Goal: Task Accomplishment & Management: Complete application form

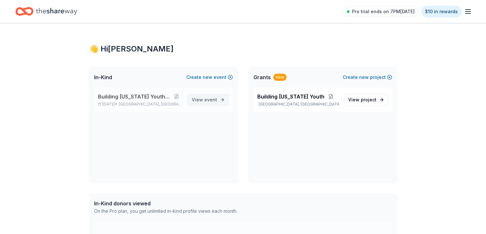
click at [208, 100] on span "event" at bounding box center [210, 99] width 13 height 5
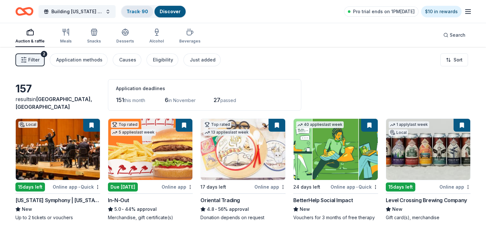
click at [140, 12] on link "Track · 90" at bounding box center [138, 11] width 22 height 5
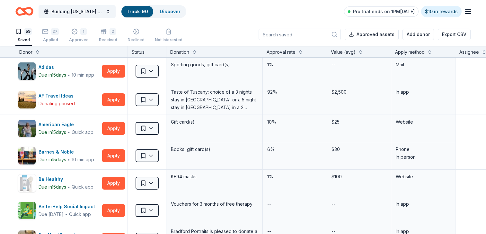
scroll to position [0, 0]
click at [172, 13] on link "Discover" at bounding box center [170, 11] width 21 height 5
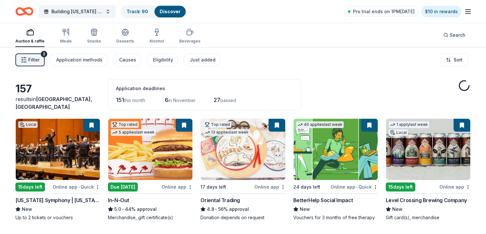
click at [14, 55] on div "Filter 2 Application methods Causes Eligibility Just added Sort" at bounding box center [243, 60] width 486 height 26
click at [25, 58] on icon "button" at bounding box center [24, 60] width 6 height 6
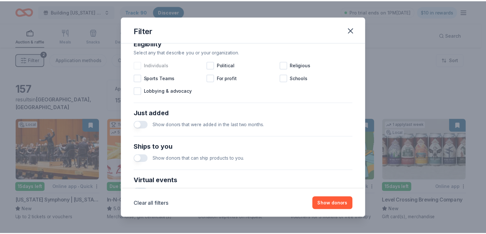
scroll to position [276, 0]
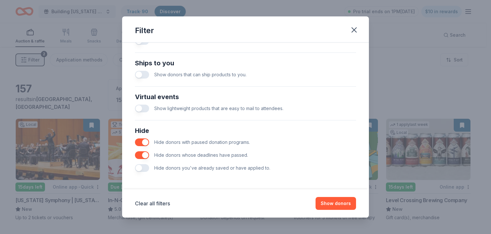
click at [143, 167] on button "button" at bounding box center [142, 168] width 14 height 8
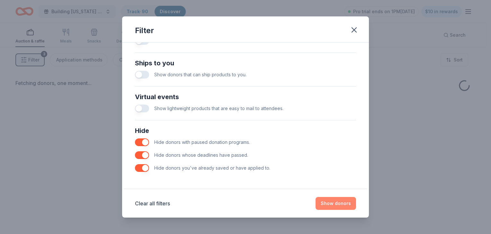
click at [332, 202] on button "Show donors" at bounding box center [335, 203] width 40 height 13
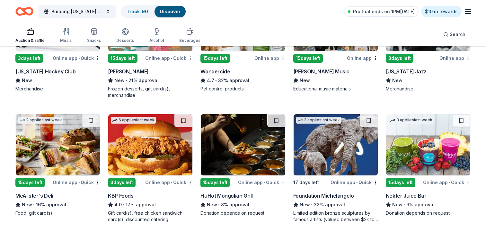
scroll to position [64, 0]
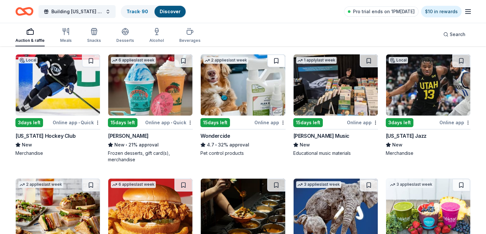
click at [276, 60] on button at bounding box center [276, 60] width 18 height 13
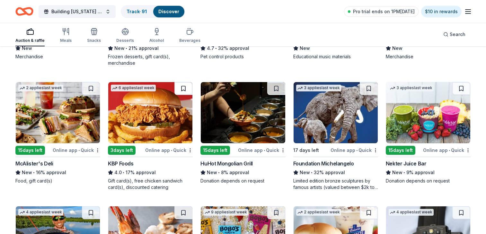
click at [182, 89] on button at bounding box center [183, 88] width 18 height 13
click at [277, 88] on button at bounding box center [276, 88] width 18 height 13
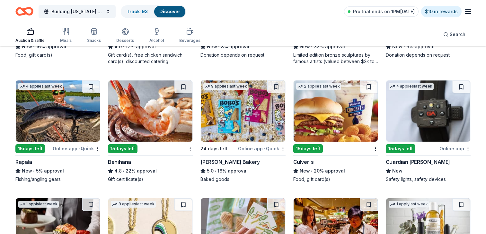
scroll to position [289, 0]
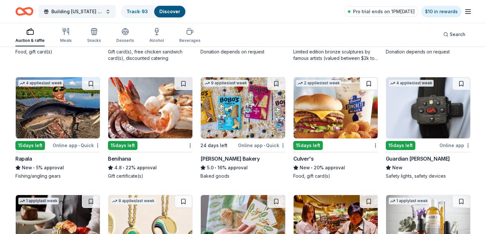
click at [370, 82] on button at bounding box center [369, 83] width 18 height 13
click at [182, 82] on button at bounding box center [183, 83] width 18 height 13
click at [91, 84] on button at bounding box center [91, 83] width 18 height 13
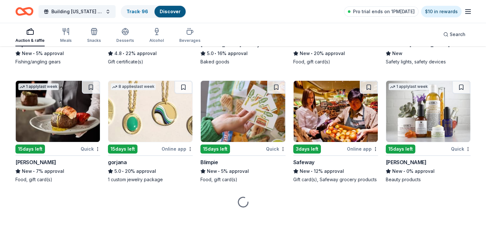
scroll to position [404, 0]
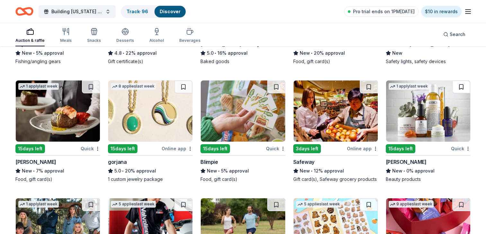
click at [460, 86] on button at bounding box center [461, 86] width 18 height 13
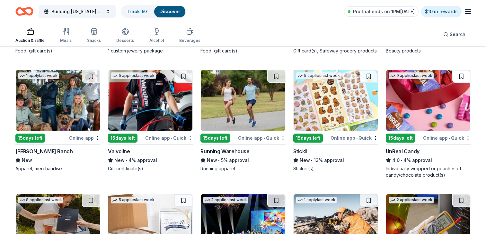
click at [462, 75] on button at bounding box center [461, 76] width 18 height 13
click at [273, 75] on button at bounding box center [276, 76] width 18 height 13
click at [182, 75] on button at bounding box center [183, 76] width 18 height 13
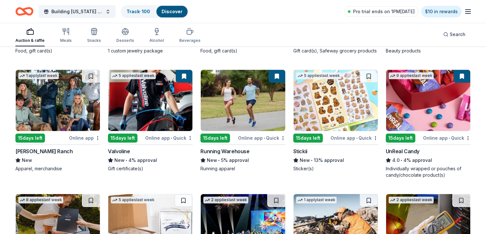
scroll to position [645, 0]
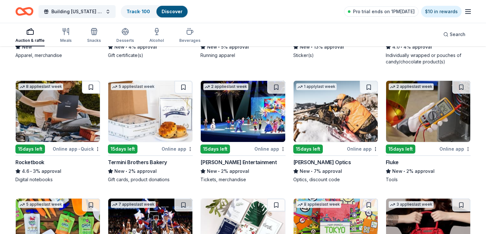
click at [87, 85] on button at bounding box center [91, 87] width 18 height 13
click at [183, 85] on button at bounding box center [183, 87] width 18 height 13
click at [277, 85] on button at bounding box center [276, 87] width 18 height 13
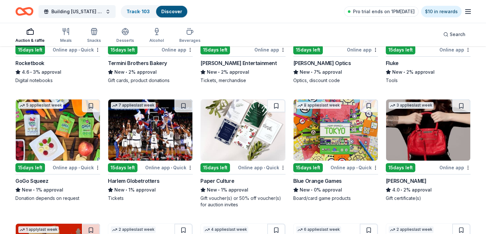
scroll to position [677, 0]
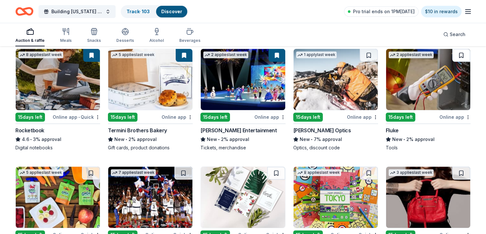
click at [461, 54] on button at bounding box center [461, 55] width 18 height 13
click at [369, 55] on button at bounding box center [369, 55] width 18 height 13
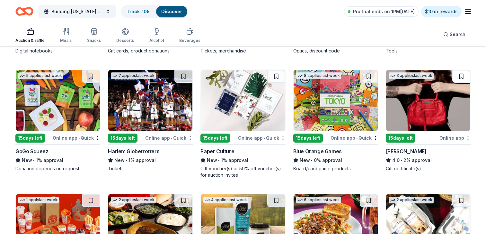
click at [460, 75] on button at bounding box center [461, 76] width 18 height 13
click at [182, 75] on button at bounding box center [183, 76] width 18 height 13
click at [92, 74] on button at bounding box center [91, 76] width 18 height 13
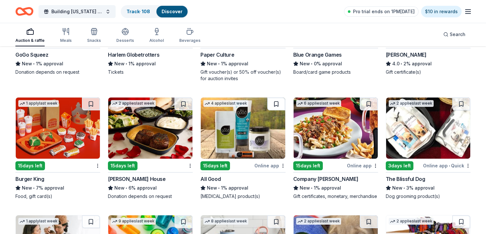
click at [275, 102] on button at bounding box center [276, 103] width 18 height 13
click at [367, 101] on button at bounding box center [369, 103] width 18 height 13
click at [461, 101] on button at bounding box center [461, 103] width 18 height 13
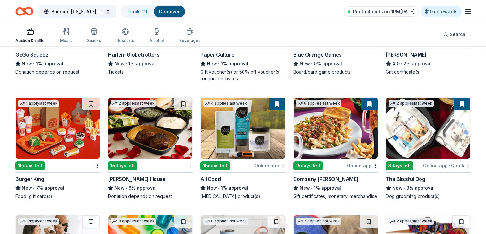
scroll to position [1031, 0]
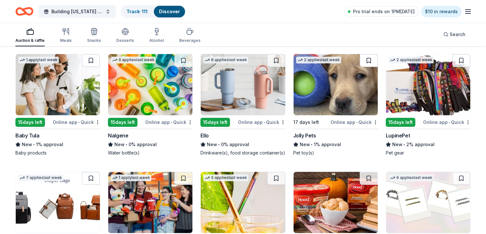
click at [367, 67] on button at bounding box center [369, 60] width 18 height 13
click at [275, 67] on button at bounding box center [276, 60] width 18 height 13
click at [183, 67] on button at bounding box center [183, 60] width 18 height 13
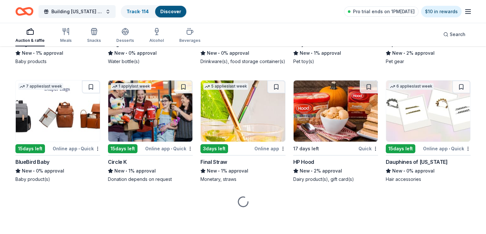
scroll to position [1127, 0]
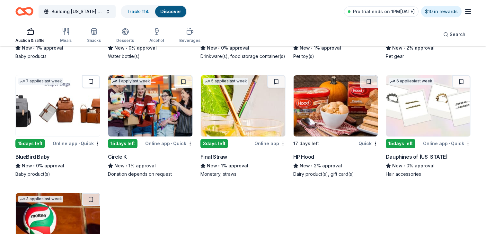
click at [91, 88] on button at bounding box center [91, 81] width 18 height 13
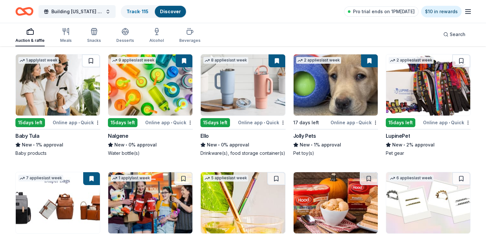
click at [91, 67] on button at bounding box center [91, 60] width 18 height 13
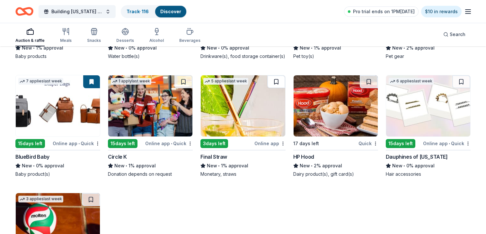
click at [275, 85] on button at bounding box center [276, 81] width 18 height 13
click at [367, 88] on button at bounding box center [369, 81] width 18 height 13
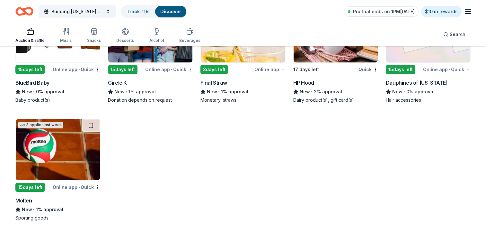
scroll to position [1208, 0]
click at [91, 124] on button at bounding box center [91, 125] width 18 height 13
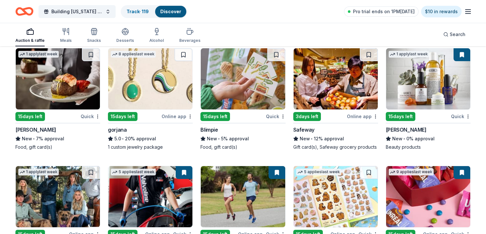
scroll to position [243, 0]
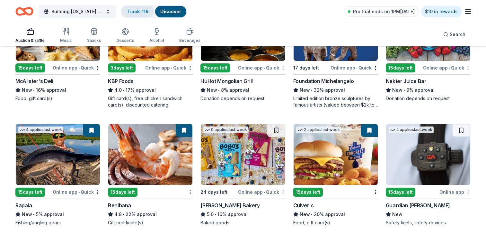
click at [145, 11] on link "Track · 119" at bounding box center [138, 11] width 22 height 5
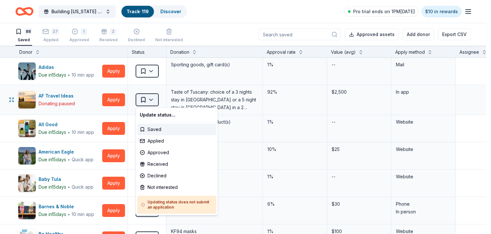
click at [142, 97] on span "Saved" at bounding box center [143, 99] width 6 height 6
click at [158, 188] on div "Not interested" at bounding box center [176, 187] width 79 height 12
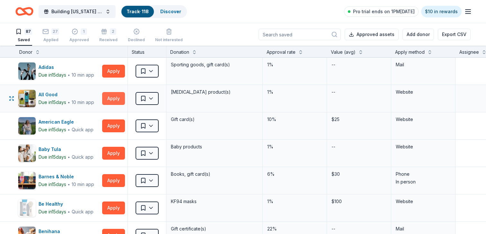
click at [114, 94] on button "Apply" at bounding box center [113, 98] width 23 height 13
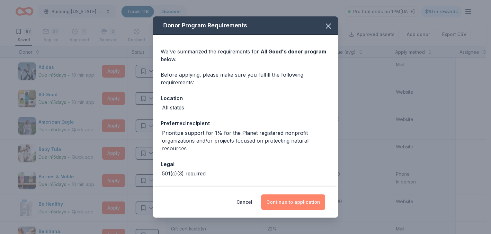
click at [290, 197] on button "Continue to application" at bounding box center [293, 201] width 64 height 15
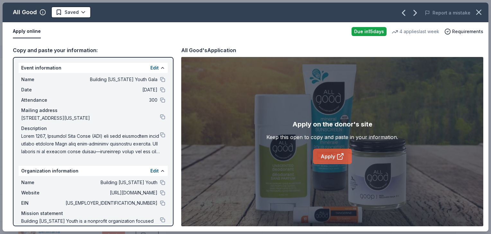
click at [332, 155] on link "Apply" at bounding box center [332, 155] width 39 height 15
click at [160, 137] on button at bounding box center [162, 134] width 5 height 5
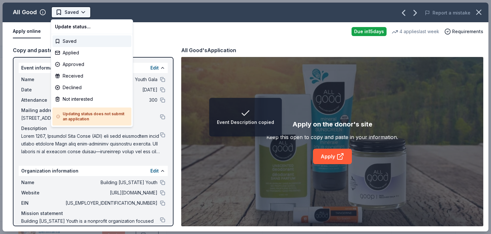
click at [60, 13] on span "Saved" at bounding box center [67, 12] width 23 height 8
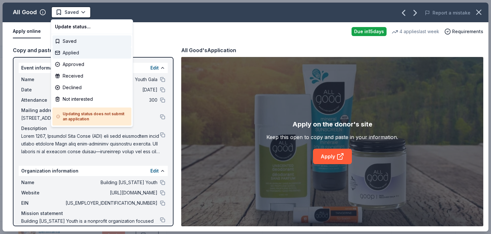
click at [73, 53] on div "Applied" at bounding box center [91, 53] width 79 height 12
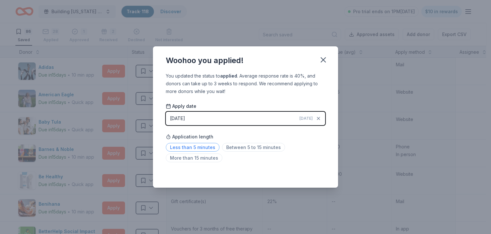
drag, startPoint x: 210, startPoint y: 150, endPoint x: 207, endPoint y: 149, distance: 3.5
click at [207, 149] on span "Less than 5 minutes" at bounding box center [193, 147] width 54 height 9
click at [322, 58] on icon "button" at bounding box center [323, 60] width 4 height 4
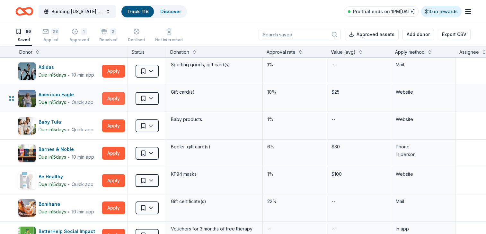
click at [113, 97] on button "Apply" at bounding box center [113, 98] width 23 height 13
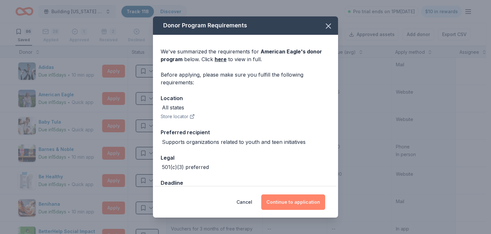
click at [314, 203] on button "Continue to application" at bounding box center [293, 201] width 64 height 15
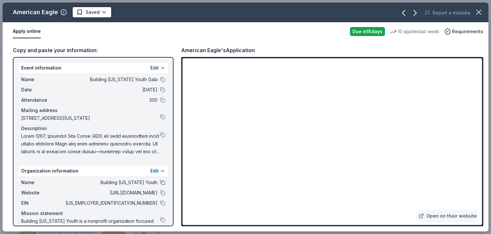
click at [160, 185] on button at bounding box center [162, 182] width 5 height 5
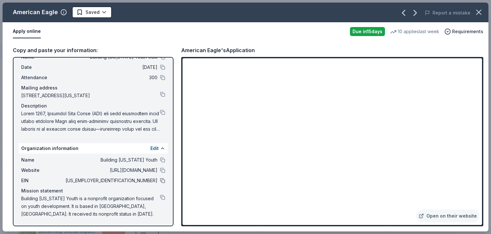
click at [160, 179] on button at bounding box center [162, 180] width 5 height 5
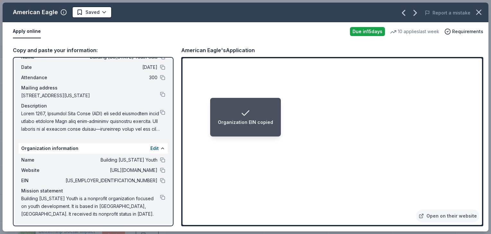
scroll to position [0, 0]
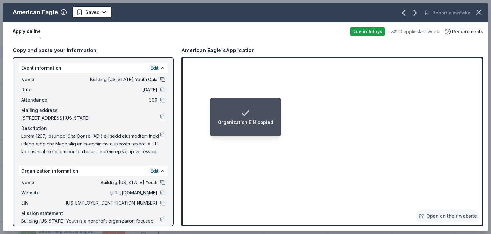
click at [160, 79] on button at bounding box center [162, 79] width 5 height 5
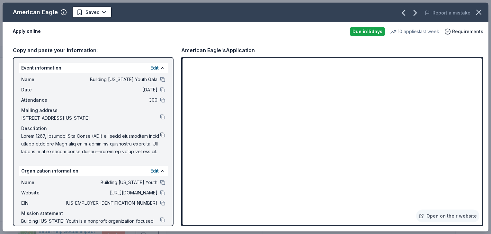
click at [160, 137] on button at bounding box center [162, 134] width 5 height 5
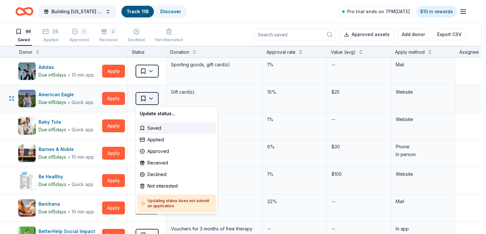
click at [151, 96] on button "Saved" at bounding box center [147, 98] width 23 height 13
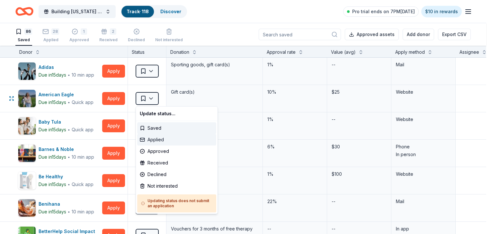
click at [154, 139] on div "Applied" at bounding box center [176, 140] width 79 height 12
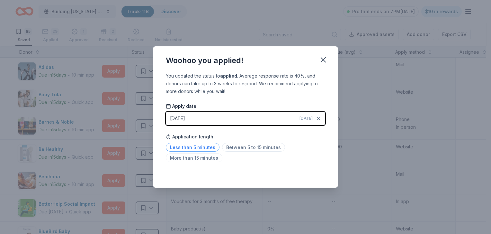
click at [176, 146] on span "Less than 5 minutes" at bounding box center [193, 147] width 54 height 9
click at [325, 61] on icon "button" at bounding box center [323, 60] width 4 height 4
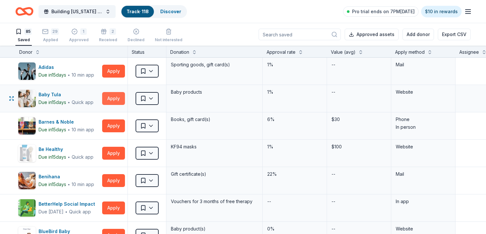
drag, startPoint x: 110, startPoint y: 99, endPoint x: 108, endPoint y: 96, distance: 3.6
click at [108, 96] on button "Apply" at bounding box center [113, 98] width 23 height 13
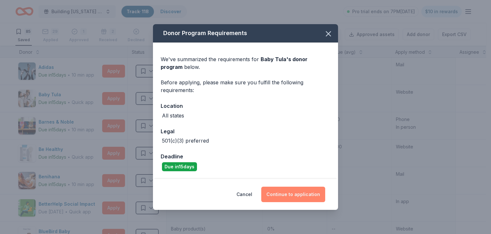
drag, startPoint x: 314, startPoint y: 196, endPoint x: 310, endPoint y: 194, distance: 3.9
click at [308, 194] on button "Continue to application" at bounding box center [293, 193] width 64 height 15
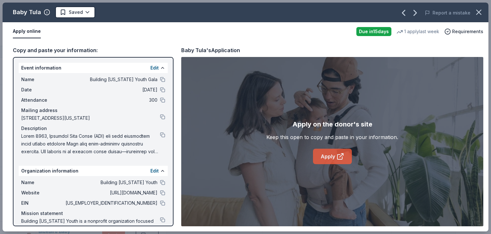
click at [326, 157] on link "Apply" at bounding box center [332, 155] width 39 height 15
click at [160, 185] on button at bounding box center [162, 182] width 5 height 5
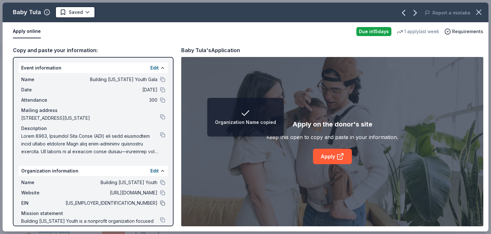
click at [160, 205] on button at bounding box center [162, 202] width 5 height 5
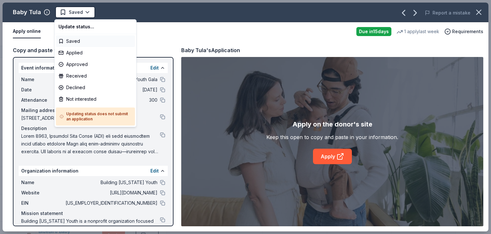
drag, startPoint x: 75, startPoint y: 10, endPoint x: 83, endPoint y: 44, distance: 34.7
click at [75, 10] on span "Saved" at bounding box center [76, 12] width 14 height 8
click at [74, 49] on div "Applied" at bounding box center [95, 53] width 79 height 12
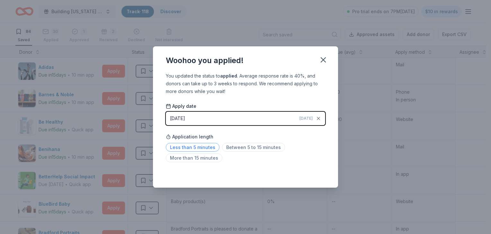
click at [192, 147] on span "Less than 5 minutes" at bounding box center [193, 147] width 54 height 9
click at [322, 58] on icon "button" at bounding box center [323, 60] width 4 height 4
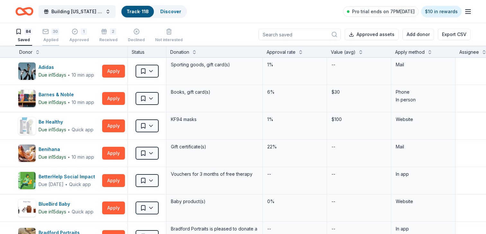
click at [51, 37] on div "30 Applied" at bounding box center [50, 32] width 17 height 14
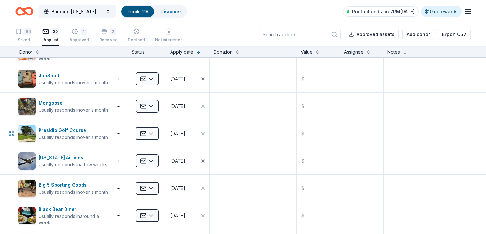
scroll to position [322, 0]
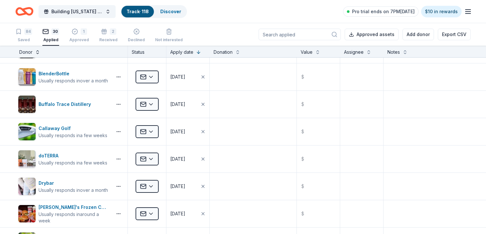
click at [38, 51] on button at bounding box center [37, 51] width 5 height 6
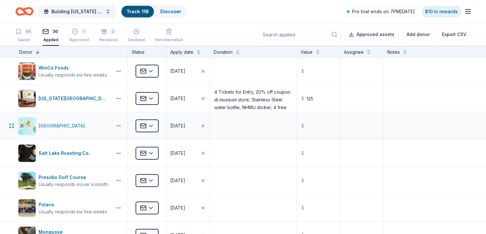
scroll to position [0, 0]
click at [37, 51] on button at bounding box center [37, 51] width 5 height 6
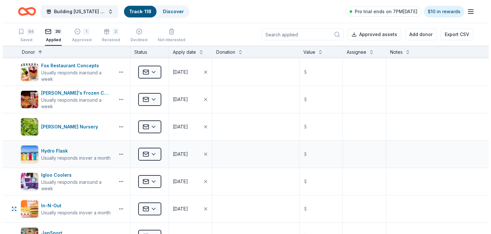
scroll to position [451, 0]
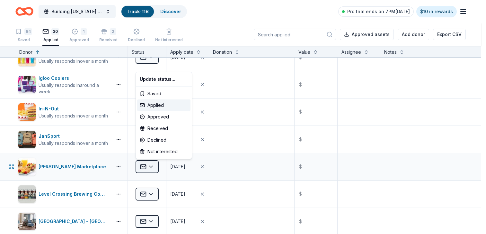
click at [152, 167] on button "Applied" at bounding box center [147, 166] width 23 height 13
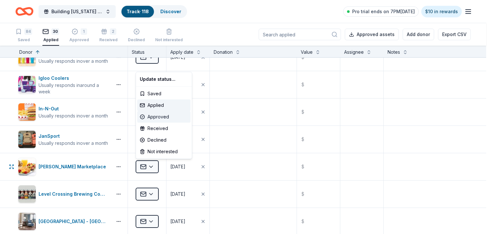
click at [160, 119] on div "Approved" at bounding box center [163, 117] width 53 height 12
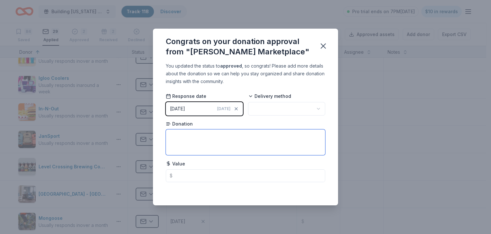
click at [199, 141] on textarea at bounding box center [245, 142] width 159 height 26
type textarea "T"
click at [199, 141] on textarea "Popf" at bounding box center [245, 142] width 159 height 26
type textarea "Popcorn/treat Basket with Gift Card"
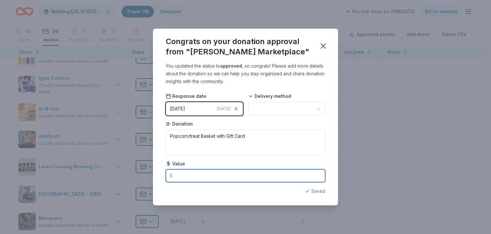
click at [192, 179] on input "text" at bounding box center [245, 175] width 159 height 13
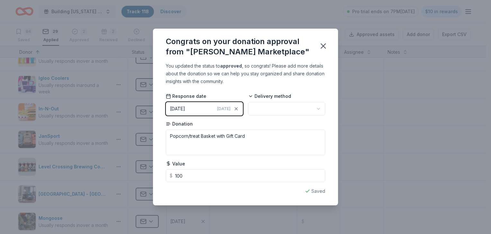
type input "100.00"
click at [299, 109] on button "button" at bounding box center [286, 108] width 77 height 13
click at [323, 44] on icon "button" at bounding box center [323, 45] width 9 height 9
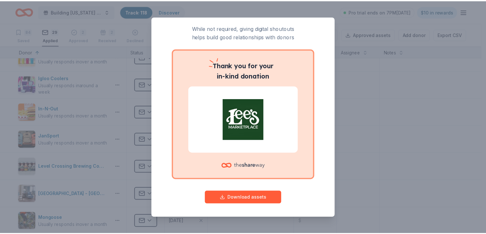
scroll to position [0, 0]
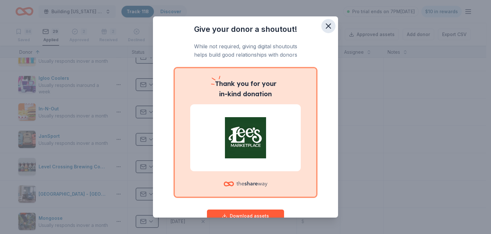
click at [324, 24] on icon "button" at bounding box center [328, 26] width 9 height 9
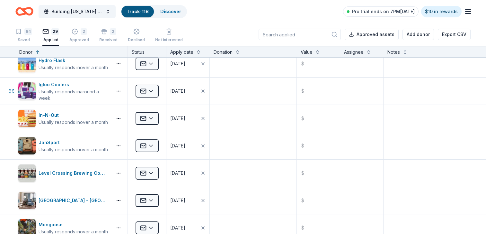
scroll to position [225, 0]
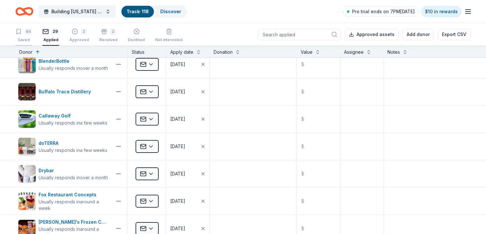
click at [27, 38] on div "Saved" at bounding box center [23, 39] width 17 height 5
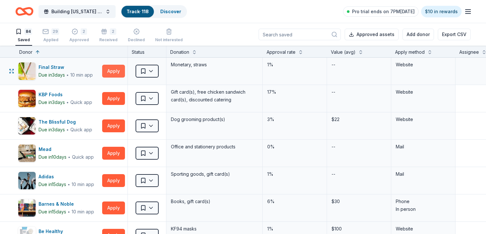
click at [109, 69] on button "Apply" at bounding box center [113, 71] width 23 height 13
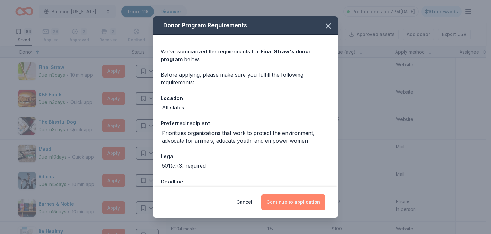
click at [310, 203] on button "Continue to application" at bounding box center [293, 201] width 64 height 15
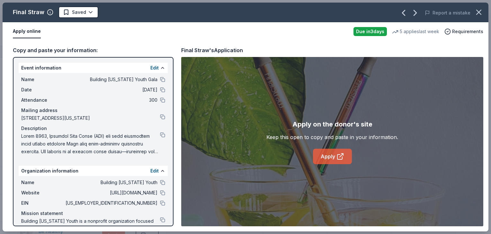
click at [341, 154] on icon at bounding box center [342, 155] width 4 height 4
click at [160, 185] on button at bounding box center [162, 182] width 5 height 5
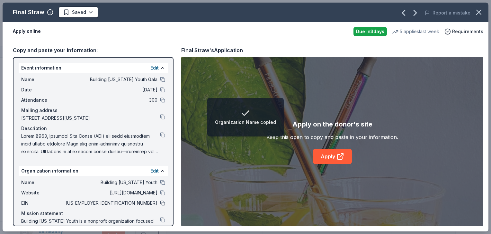
click at [160, 205] on button at bounding box center [162, 202] width 5 height 5
click at [160, 80] on button at bounding box center [162, 79] width 5 height 5
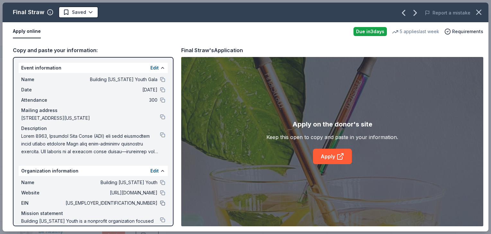
click at [160, 205] on button at bounding box center [162, 202] width 5 height 5
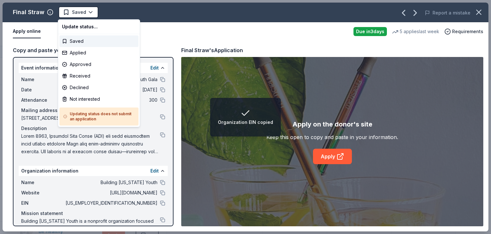
drag, startPoint x: 74, startPoint y: 14, endPoint x: 80, endPoint y: 32, distance: 18.6
click at [73, 13] on span "Saved" at bounding box center [79, 12] width 14 height 8
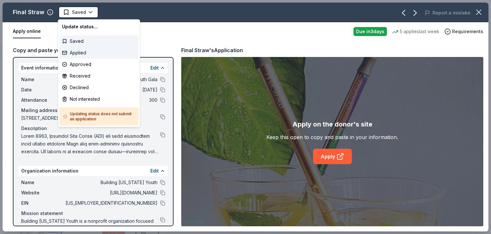
click at [75, 50] on div "Applied" at bounding box center [98, 53] width 79 height 12
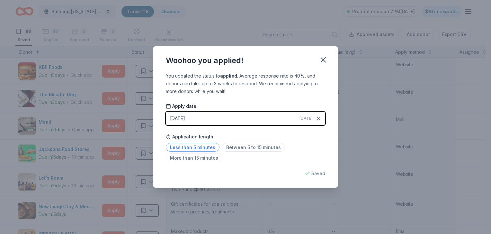
drag, startPoint x: 201, startPoint y: 145, endPoint x: 213, endPoint y: 146, distance: 11.3
click at [201, 144] on span "Less than 5 minutes" at bounding box center [193, 147] width 54 height 9
click at [323, 61] on icon "button" at bounding box center [323, 59] width 9 height 9
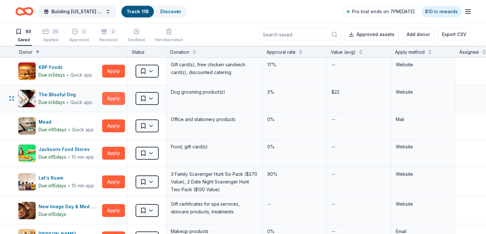
click at [119, 102] on button "Apply" at bounding box center [113, 98] width 23 height 13
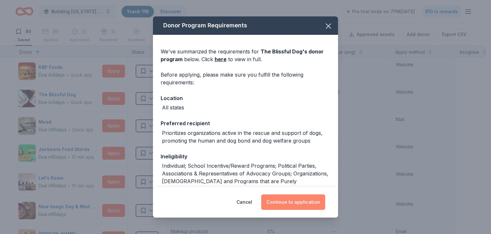
drag, startPoint x: 303, startPoint y: 200, endPoint x: 300, endPoint y: 198, distance: 3.4
click at [300, 198] on button "Continue to application" at bounding box center [293, 201] width 64 height 15
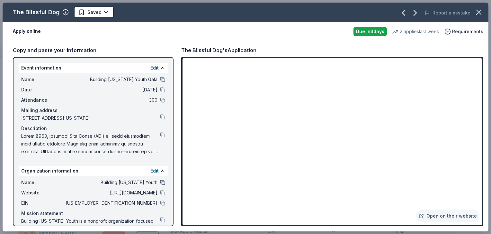
click at [160, 185] on button at bounding box center [162, 182] width 5 height 5
click at [479, 12] on icon "button" at bounding box center [478, 12] width 9 height 9
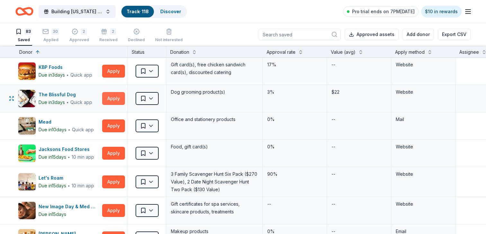
click at [112, 97] on button "Apply" at bounding box center [113, 98] width 23 height 13
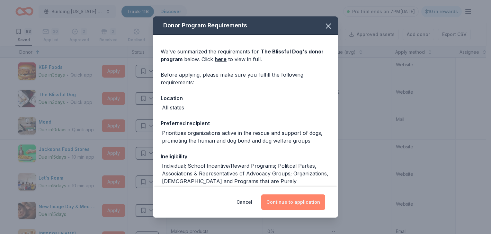
click at [300, 201] on button "Continue to application" at bounding box center [293, 201] width 64 height 15
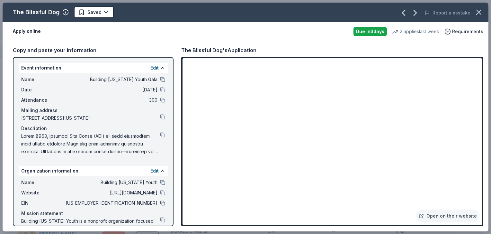
click at [160, 205] on button at bounding box center [162, 202] width 5 height 5
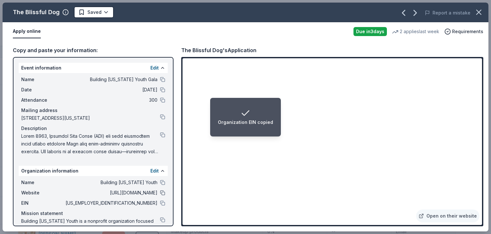
click at [160, 195] on button at bounding box center [162, 192] width 5 height 5
click at [160, 78] on button at bounding box center [162, 79] width 5 height 5
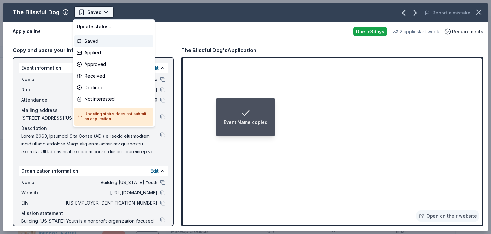
click at [85, 10] on span "Saved" at bounding box center [89, 12] width 23 height 8
click at [100, 51] on div "Applied" at bounding box center [113, 53] width 79 height 12
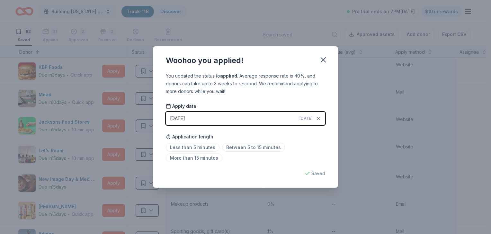
click at [215, 146] on span "Less than 5 minutes" at bounding box center [193, 147] width 54 height 9
drag, startPoint x: 208, startPoint y: 146, endPoint x: 218, endPoint y: 151, distance: 10.9
click at [207, 146] on span "Less than 5 minutes" at bounding box center [193, 147] width 54 height 9
click at [323, 58] on icon "button" at bounding box center [323, 59] width 9 height 9
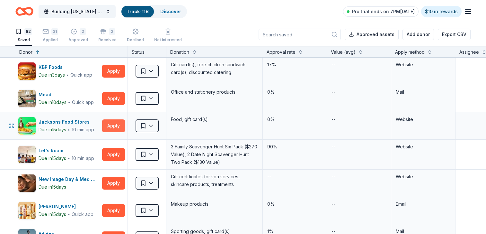
click at [115, 125] on button "Apply" at bounding box center [113, 125] width 23 height 13
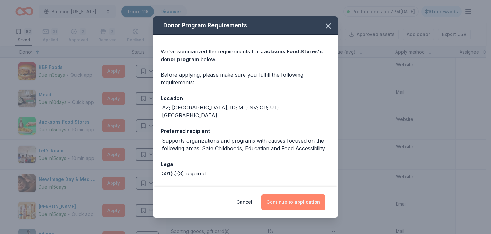
click at [292, 203] on button "Continue to application" at bounding box center [293, 201] width 64 height 15
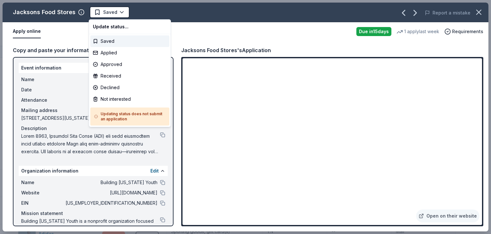
drag, startPoint x: 90, startPoint y: 13, endPoint x: 120, endPoint y: 20, distance: 30.6
click at [97, 10] on span "Saved" at bounding box center [105, 12] width 23 height 8
drag, startPoint x: 118, startPoint y: 15, endPoint x: 118, endPoint y: 22, distance: 7.1
click at [118, 15] on html "Building [US_STATE] Youth Gala Track · 118 Discover Pro trial ends on 7PM[DATE]…" at bounding box center [245, 117] width 491 height 234
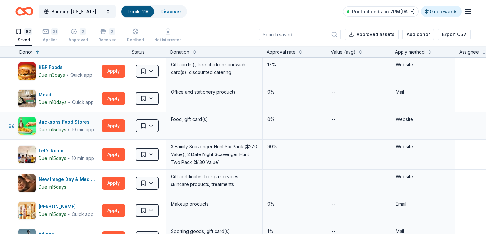
click at [159, 125] on div "Saved" at bounding box center [147, 125] width 38 height 27
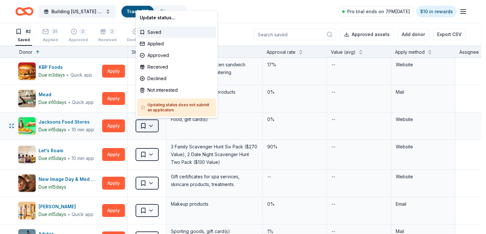
click at [150, 126] on button "Saved" at bounding box center [147, 125] width 23 height 13
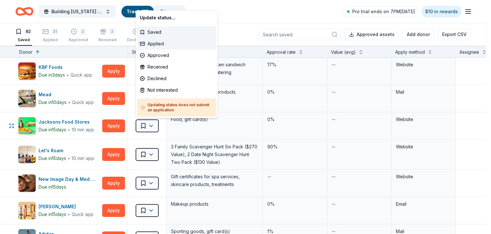
click at [159, 42] on div "Applied" at bounding box center [176, 44] width 79 height 12
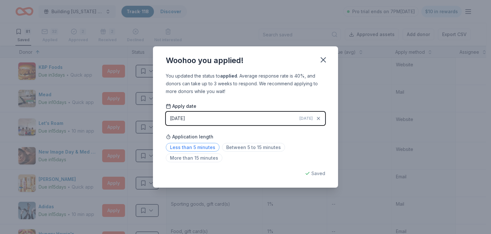
click at [197, 146] on span "Less than 5 minutes" at bounding box center [193, 147] width 54 height 9
click at [323, 56] on icon "button" at bounding box center [323, 59] width 9 height 9
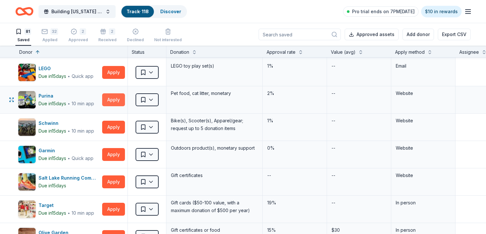
scroll to position [322, 0]
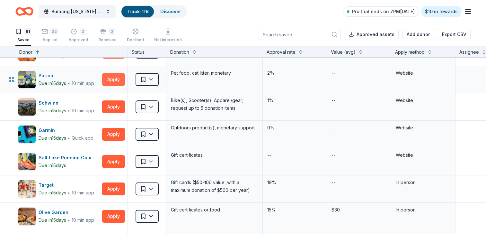
click at [112, 80] on button "Apply" at bounding box center [113, 79] width 23 height 13
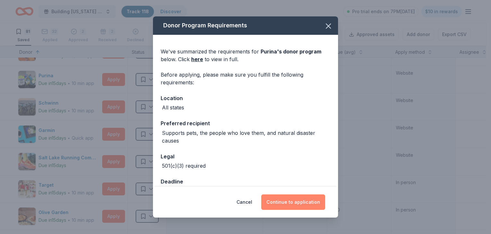
click at [292, 197] on button "Continue to application" at bounding box center [293, 201] width 64 height 15
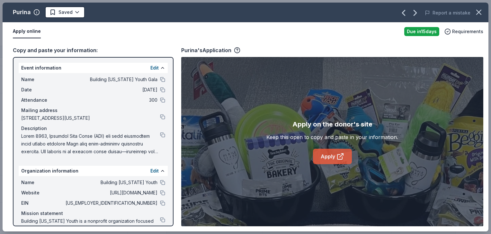
click at [328, 151] on link "Apply" at bounding box center [332, 155] width 39 height 15
click at [479, 13] on icon "button" at bounding box center [478, 12] width 9 height 9
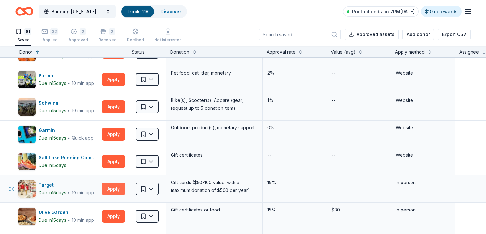
click at [111, 188] on button "Apply" at bounding box center [113, 188] width 23 height 13
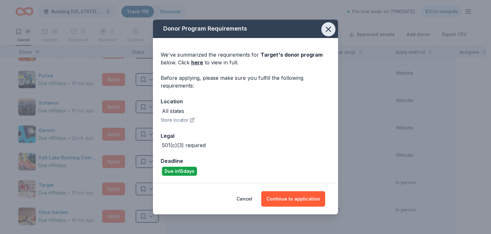
click at [329, 29] on icon "button" at bounding box center [328, 29] width 9 height 9
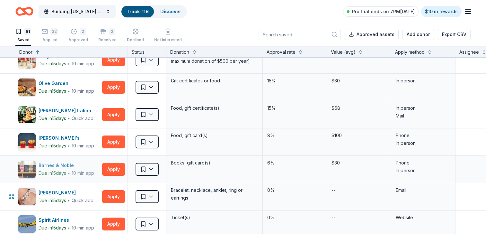
scroll to position [483, 0]
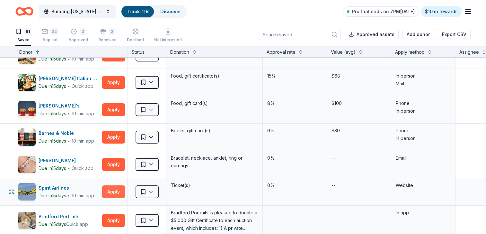
click at [119, 188] on button "Apply" at bounding box center [113, 191] width 23 height 13
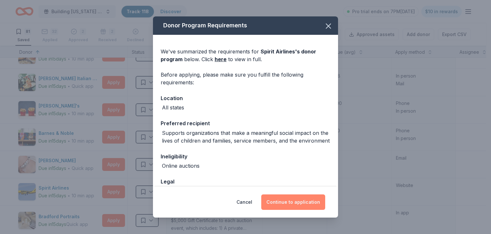
click at [305, 198] on button "Continue to application" at bounding box center [293, 201] width 64 height 15
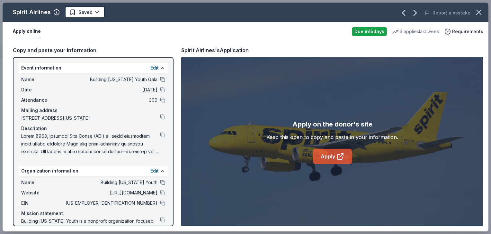
click at [329, 154] on link "Apply" at bounding box center [332, 155] width 39 height 15
click at [160, 195] on button at bounding box center [162, 192] width 5 height 5
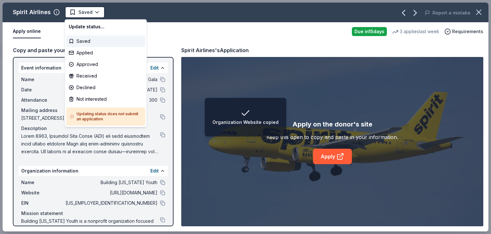
drag, startPoint x: 81, startPoint y: 12, endPoint x: 119, endPoint y: 113, distance: 107.9
click at [81, 10] on span "Saved" at bounding box center [85, 12] width 14 height 8
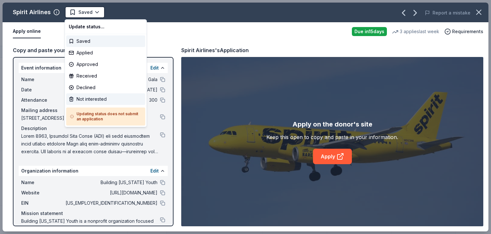
click at [104, 95] on div "Not interested" at bounding box center [105, 99] width 79 height 12
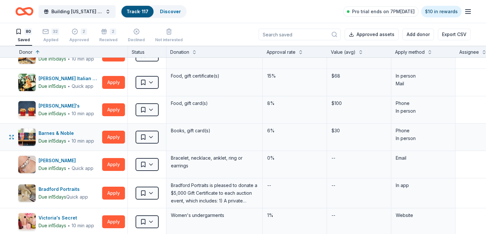
scroll to position [515, 0]
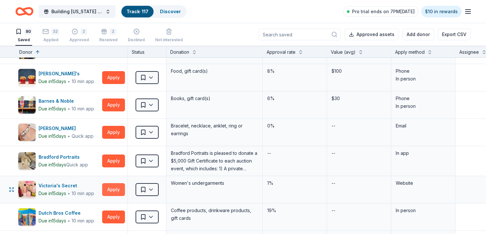
click at [118, 190] on button "Apply" at bounding box center [113, 189] width 23 height 13
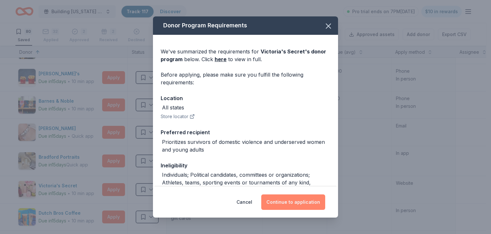
click at [294, 200] on button "Continue to application" at bounding box center [293, 201] width 64 height 15
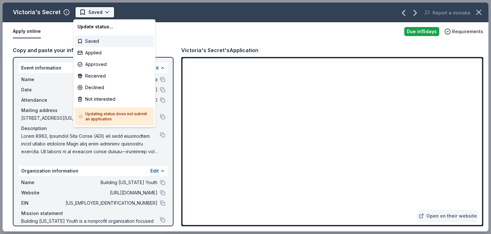
click at [105, 14] on button "Saved" at bounding box center [95, 12] width 40 height 12
click at [101, 99] on div "Not interested" at bounding box center [114, 99] width 79 height 12
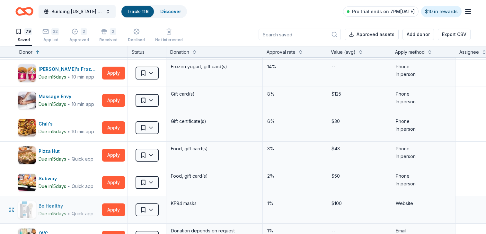
scroll to position [805, 0]
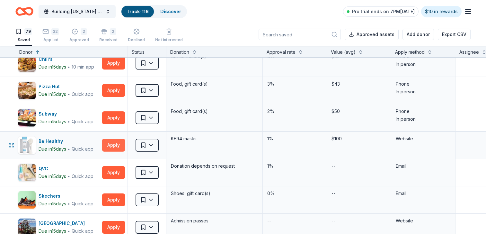
click at [111, 145] on button "Apply" at bounding box center [113, 144] width 23 height 13
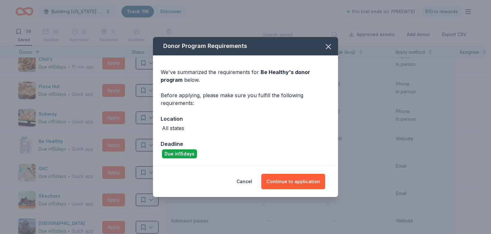
click at [13, 138] on div "Donor Program Requirements We've summarized the requirements for Be Healthy 's …" at bounding box center [245, 117] width 491 height 234
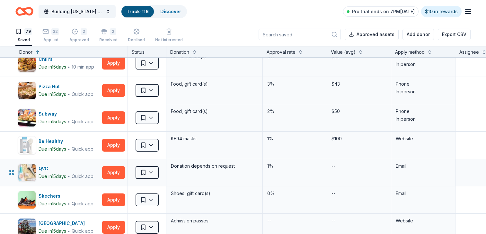
scroll to position [837, 0]
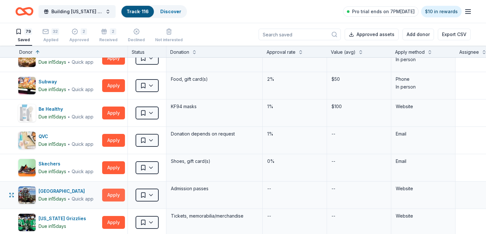
click at [110, 198] on button "Apply" at bounding box center [113, 194] width 23 height 13
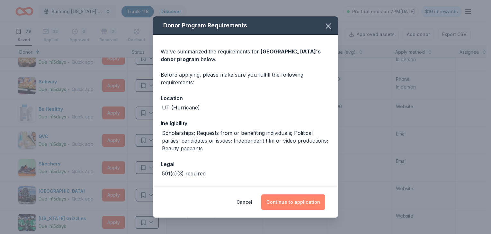
click at [294, 202] on button "Continue to application" at bounding box center [293, 201] width 64 height 15
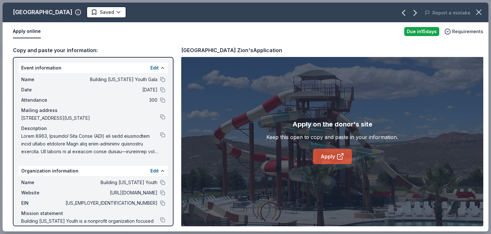
click at [323, 155] on link "Apply" at bounding box center [332, 155] width 39 height 15
click at [476, 15] on icon "button" at bounding box center [478, 12] width 9 height 9
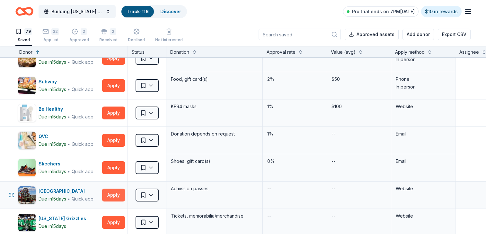
scroll to position [901, 0]
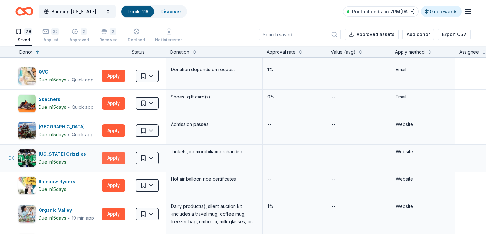
click at [112, 158] on button "Apply" at bounding box center [113, 157] width 23 height 13
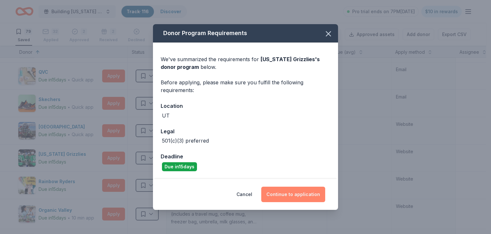
click at [284, 192] on button "Continue to application" at bounding box center [293, 193] width 64 height 15
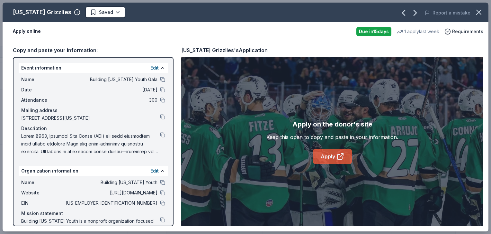
click at [334, 158] on link "Apply" at bounding box center [332, 155] width 39 height 15
click at [479, 13] on icon "button" at bounding box center [478, 12] width 9 height 9
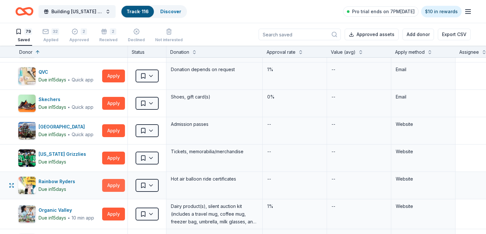
click at [111, 183] on button "Apply" at bounding box center [113, 185] width 23 height 13
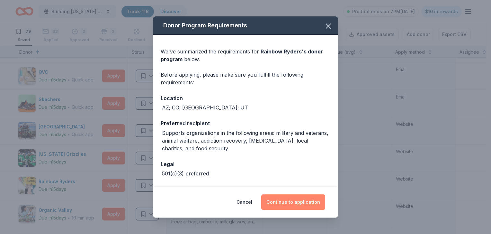
click at [273, 202] on button "Continue to application" at bounding box center [293, 201] width 64 height 15
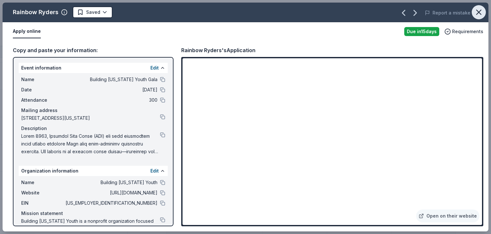
click at [478, 10] on icon "button" at bounding box center [478, 12] width 9 height 9
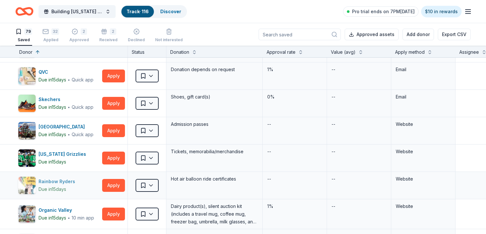
scroll to position [966, 0]
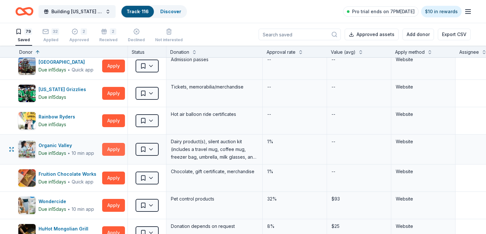
click at [115, 148] on button "Apply" at bounding box center [113, 149] width 23 height 13
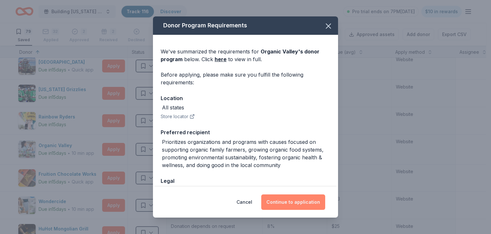
click at [279, 200] on button "Continue to application" at bounding box center [293, 201] width 64 height 15
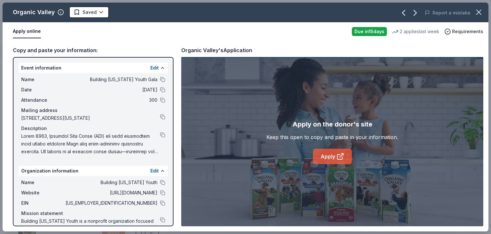
click at [323, 153] on link "Apply" at bounding box center [332, 155] width 39 height 15
click at [478, 14] on icon "button" at bounding box center [478, 12] width 9 height 9
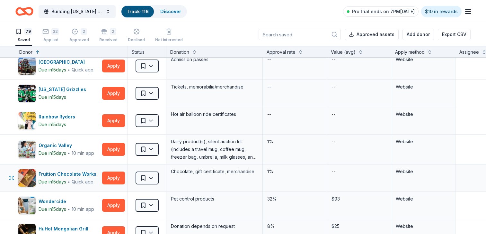
scroll to position [998, 0]
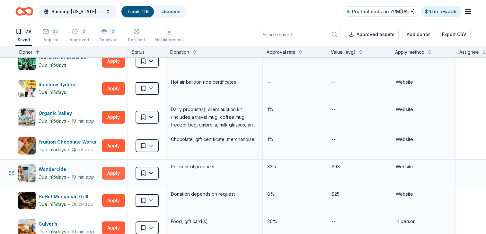
click at [115, 171] on button "Apply" at bounding box center [113, 172] width 23 height 13
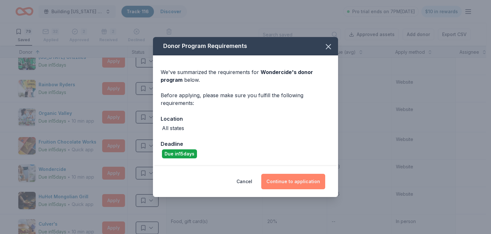
click at [285, 182] on button "Continue to application" at bounding box center [293, 180] width 64 height 15
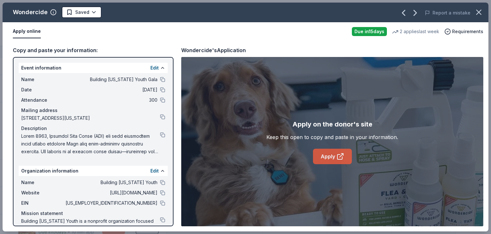
click at [323, 154] on link "Apply" at bounding box center [332, 155] width 39 height 15
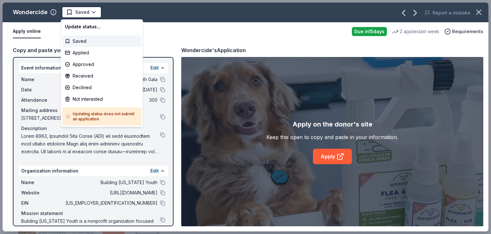
drag, startPoint x: 80, startPoint y: 14, endPoint x: 89, endPoint y: 33, distance: 20.7
click at [81, 14] on span "Saved" at bounding box center [82, 12] width 14 height 8
click at [82, 52] on div "Applied" at bounding box center [101, 53] width 79 height 12
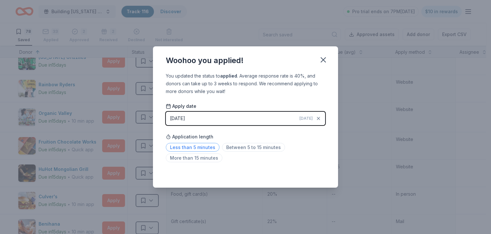
click at [182, 144] on span "Less than 5 minutes" at bounding box center [193, 147] width 54 height 9
click at [323, 58] on icon "button" at bounding box center [323, 59] width 9 height 9
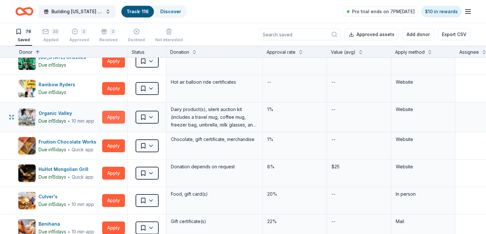
click at [112, 116] on button "Apply" at bounding box center [113, 117] width 23 height 13
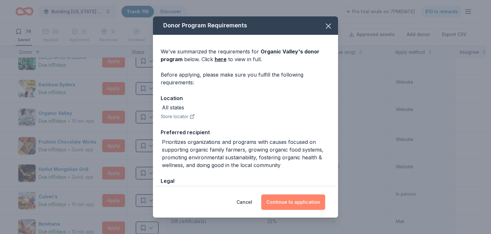
drag, startPoint x: 284, startPoint y: 195, endPoint x: 287, endPoint y: 198, distance: 3.6
click at [287, 198] on button "Continue to application" at bounding box center [293, 201] width 64 height 15
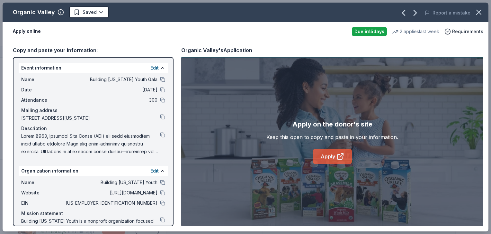
drag, startPoint x: 322, startPoint y: 163, endPoint x: 325, endPoint y: 160, distance: 4.3
click at [325, 160] on link "Apply" at bounding box center [332, 155] width 39 height 15
click at [483, 12] on icon "button" at bounding box center [478, 12] width 9 height 9
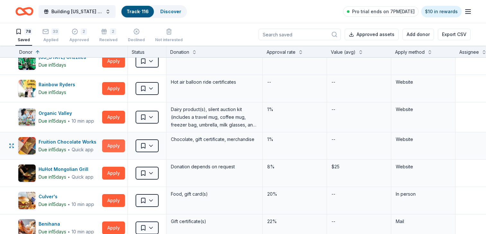
click at [117, 142] on button "Apply" at bounding box center [113, 145] width 23 height 13
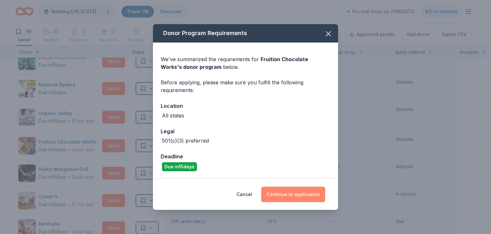
click at [304, 194] on button "Continue to application" at bounding box center [293, 193] width 64 height 15
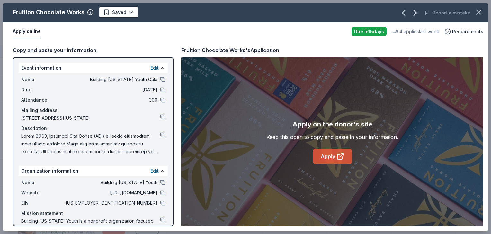
click at [331, 155] on link "Apply" at bounding box center [332, 155] width 39 height 15
click at [160, 79] on button at bounding box center [162, 79] width 5 height 5
click at [112, 9] on span "Saved" at bounding box center [119, 12] width 14 height 8
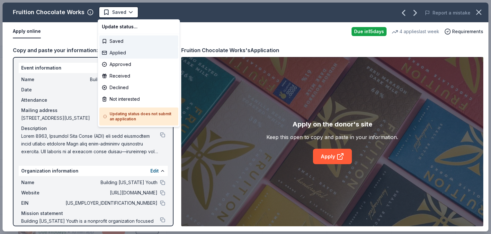
click at [122, 53] on div "Applied" at bounding box center [138, 53] width 79 height 12
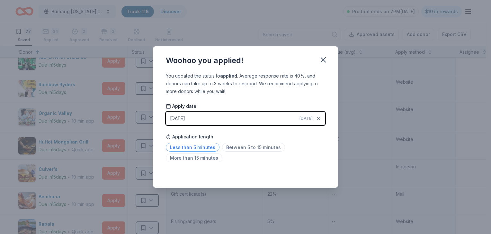
click at [194, 147] on span "Less than 5 minutes" at bounding box center [193, 147] width 54 height 9
click at [322, 59] on icon "button" at bounding box center [323, 59] width 9 height 9
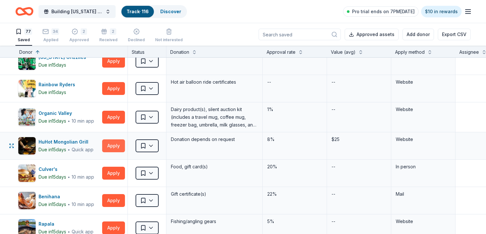
click at [115, 145] on button "Apply" at bounding box center [113, 145] width 23 height 13
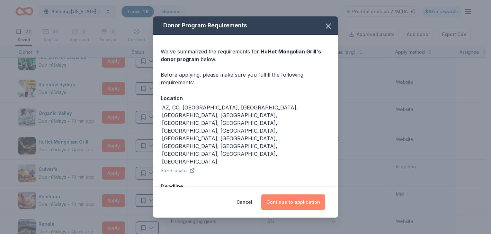
click at [307, 194] on button "Continue to application" at bounding box center [293, 201] width 64 height 15
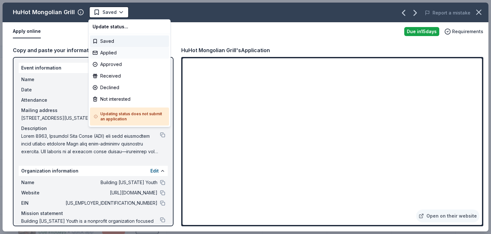
drag, startPoint x: 99, startPoint y: 12, endPoint x: 109, endPoint y: 54, distance: 43.6
click at [99, 12] on span "Saved" at bounding box center [104, 12] width 23 height 8
click at [110, 65] on div "Approved" at bounding box center [129, 64] width 79 height 12
click at [105, 52] on div "Applied" at bounding box center [129, 53] width 79 height 12
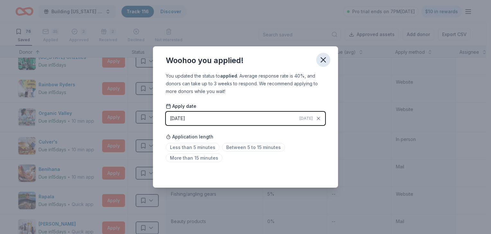
click at [325, 56] on icon "button" at bounding box center [323, 59] width 9 height 9
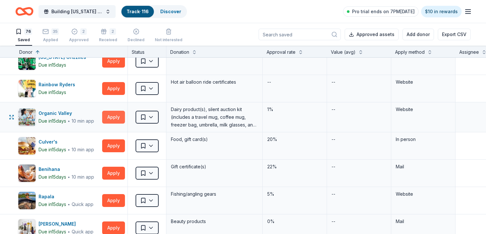
click at [110, 113] on button "Apply" at bounding box center [113, 117] width 23 height 13
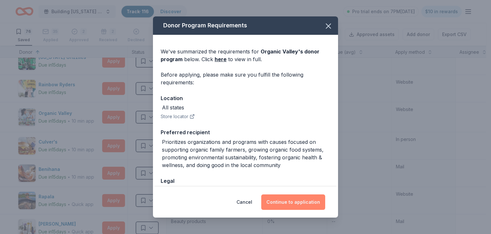
drag, startPoint x: 280, startPoint y: 205, endPoint x: 285, endPoint y: 196, distance: 10.5
click at [285, 196] on button "Continue to application" at bounding box center [293, 201] width 64 height 15
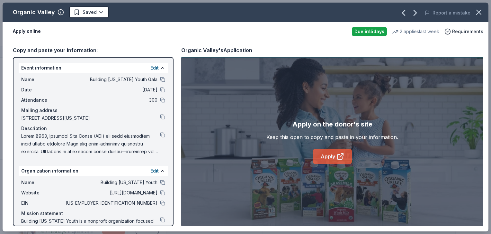
click at [327, 154] on link "Apply" at bounding box center [332, 155] width 39 height 15
click at [476, 12] on icon "button" at bounding box center [478, 12] width 9 height 9
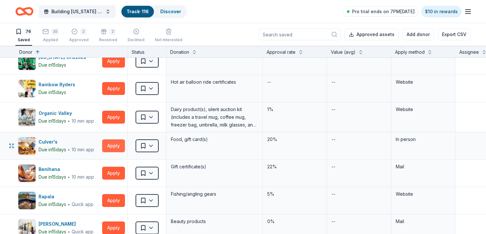
click at [107, 144] on button "Apply" at bounding box center [113, 145] width 23 height 13
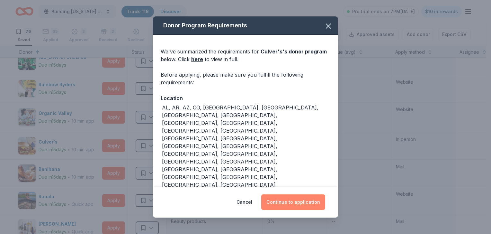
click at [271, 201] on button "Continue to application" at bounding box center [293, 201] width 64 height 15
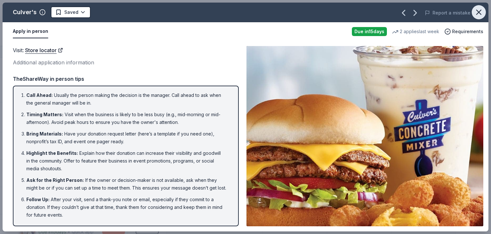
click at [478, 12] on icon "button" at bounding box center [478, 12] width 9 height 9
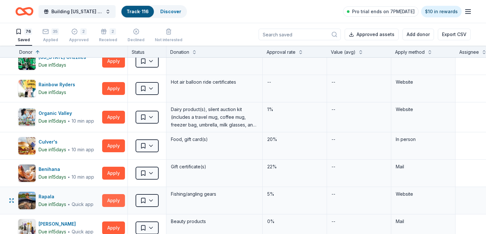
click at [112, 200] on button "Apply" at bounding box center [113, 200] width 23 height 13
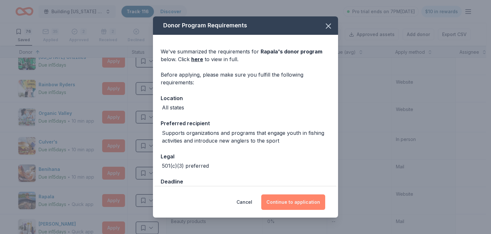
click at [287, 203] on button "Continue to application" at bounding box center [293, 201] width 64 height 15
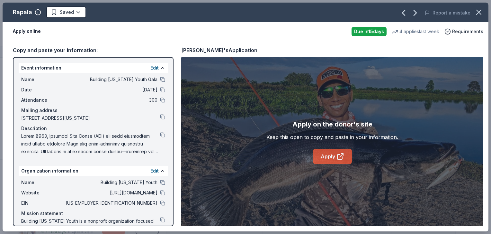
drag, startPoint x: 325, startPoint y: 162, endPoint x: 333, endPoint y: 157, distance: 9.4
click at [333, 156] on link "Apply" at bounding box center [332, 155] width 39 height 15
click at [160, 185] on button at bounding box center [162, 182] width 5 height 5
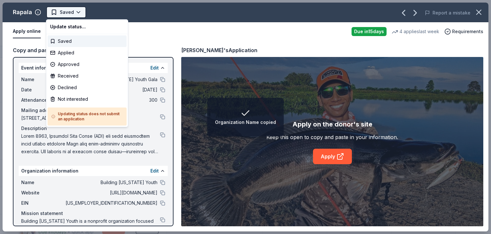
click at [71, 10] on span "Saved" at bounding box center [67, 12] width 14 height 8
click at [72, 54] on div "Applied" at bounding box center [87, 53] width 79 height 12
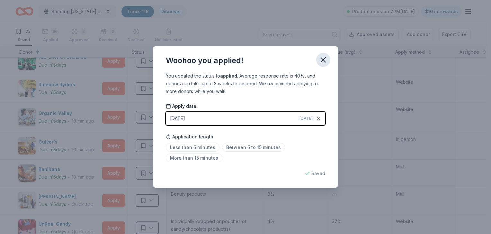
click at [320, 61] on icon "button" at bounding box center [323, 59] width 9 height 9
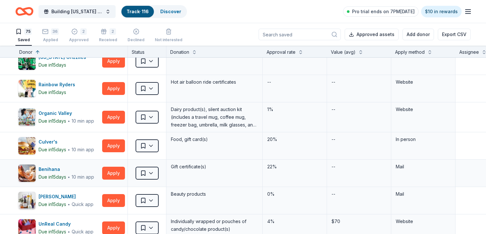
scroll to position [1062, 0]
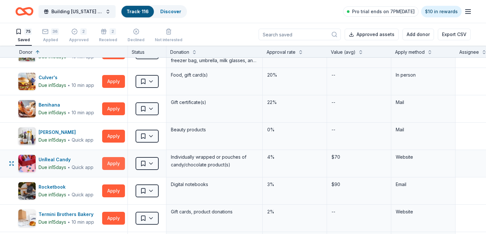
click at [106, 164] on button "Apply" at bounding box center [113, 163] width 23 height 13
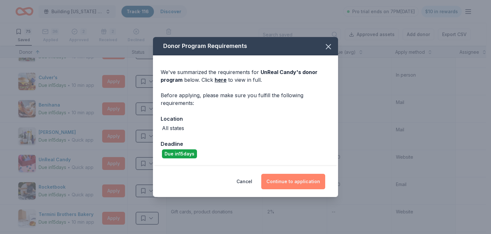
click at [315, 185] on button "Continue to application" at bounding box center [293, 180] width 64 height 15
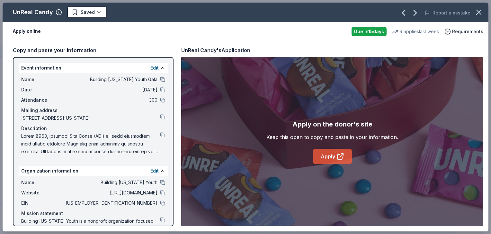
click at [338, 151] on link "Apply" at bounding box center [332, 155] width 39 height 15
click at [160, 79] on button at bounding box center [162, 79] width 5 height 5
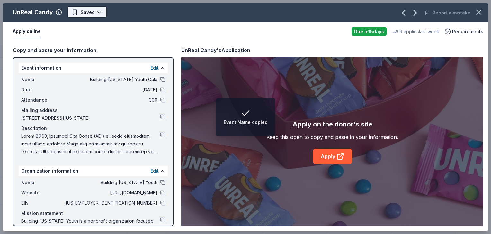
click at [94, 10] on button "Saved" at bounding box center [87, 12] width 40 height 12
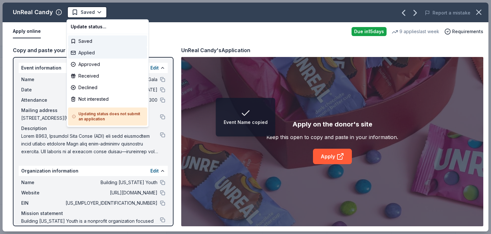
click at [91, 55] on div "Applied" at bounding box center [107, 53] width 79 height 12
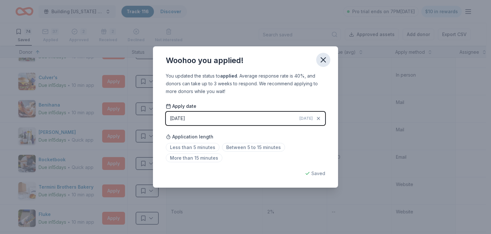
click at [321, 60] on icon "button" at bounding box center [323, 59] width 9 height 9
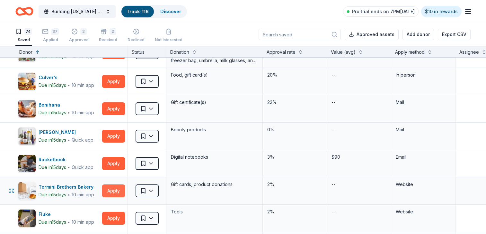
click at [113, 189] on button "Apply" at bounding box center [113, 190] width 23 height 13
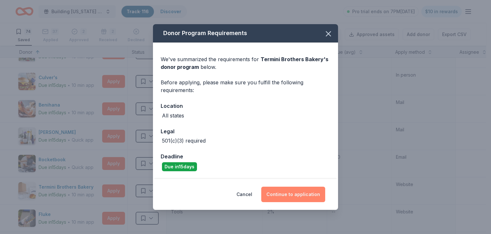
click at [313, 192] on button "Continue to application" at bounding box center [293, 193] width 64 height 15
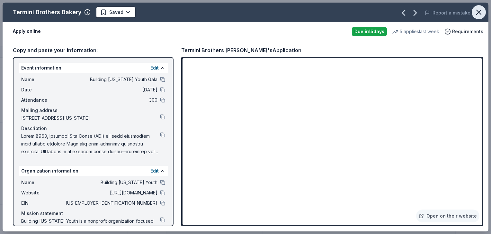
click at [479, 10] on icon "button" at bounding box center [478, 12] width 9 height 9
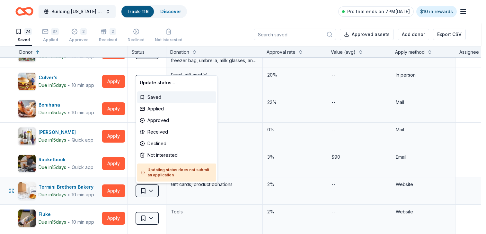
click at [150, 189] on button "Saved" at bounding box center [147, 190] width 23 height 13
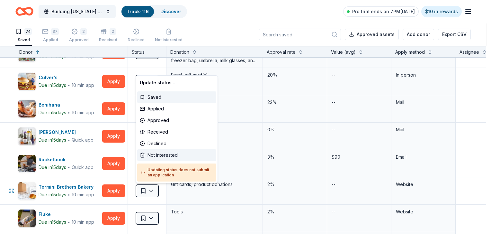
click at [161, 149] on div "Not interested" at bounding box center [176, 155] width 79 height 12
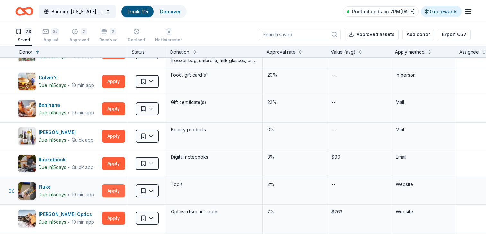
click at [114, 192] on button "Apply" at bounding box center [113, 190] width 23 height 13
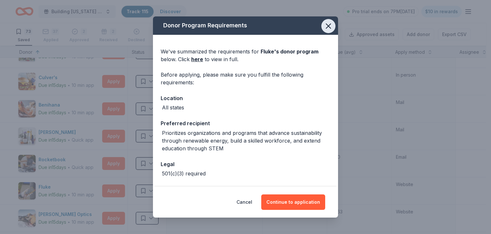
click at [326, 24] on icon "button" at bounding box center [328, 26] width 4 height 4
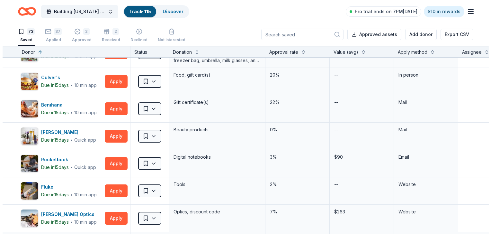
scroll to position [1127, 0]
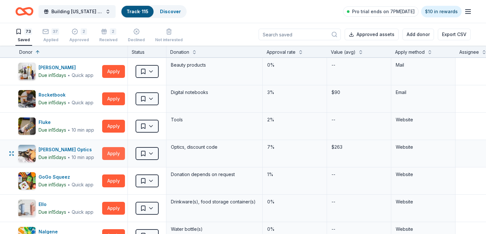
click at [111, 152] on button "Apply" at bounding box center [113, 153] width 23 height 13
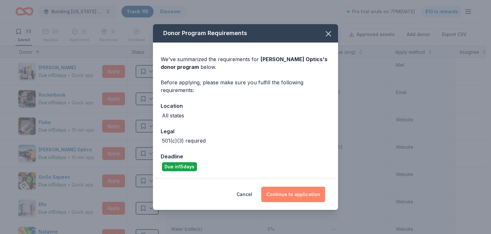
click at [286, 190] on button "Continue to application" at bounding box center [293, 193] width 64 height 15
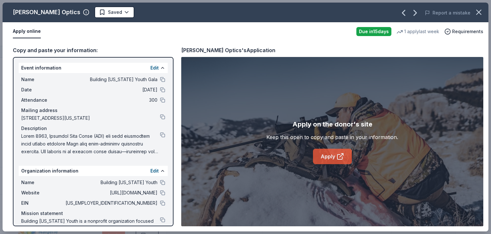
drag, startPoint x: 325, startPoint y: 164, endPoint x: 327, endPoint y: 162, distance: 3.5
click at [326, 162] on link "Apply" at bounding box center [332, 155] width 39 height 15
click at [160, 205] on button at bounding box center [162, 202] width 5 height 5
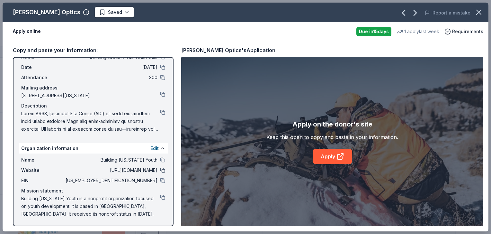
click at [160, 169] on button at bounding box center [162, 169] width 5 height 5
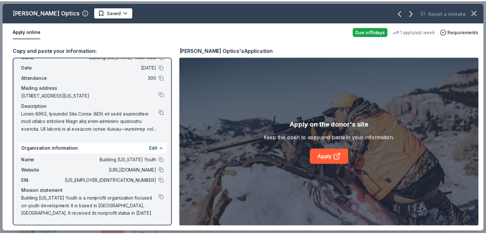
scroll to position [0, 0]
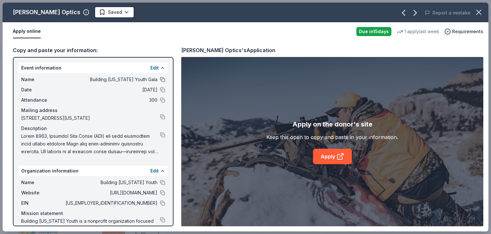
click at [160, 79] on button at bounding box center [162, 79] width 5 height 5
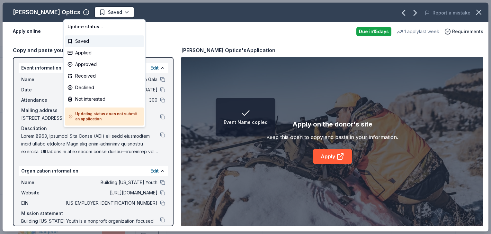
drag, startPoint x: 78, startPoint y: 14, endPoint x: 78, endPoint y: 28, distance: 14.1
click at [108, 13] on span "Saved" at bounding box center [115, 12] width 14 height 8
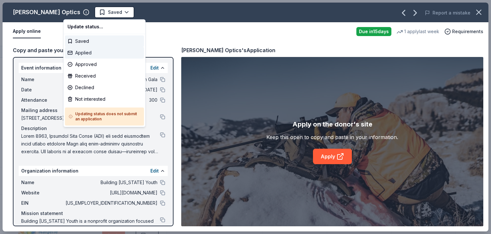
click at [81, 52] on div "Applied" at bounding box center [104, 53] width 79 height 12
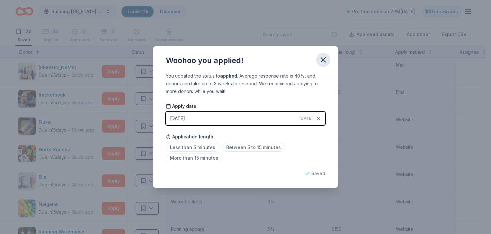
click at [321, 59] on icon "button" at bounding box center [323, 59] width 9 height 9
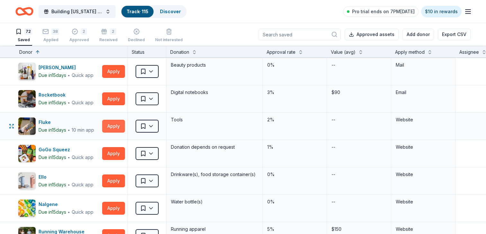
click at [118, 122] on button "Apply" at bounding box center [113, 126] width 23 height 13
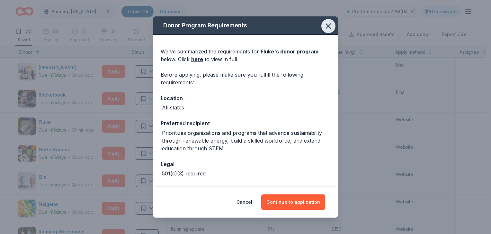
click at [326, 24] on icon "button" at bounding box center [328, 26] width 4 height 4
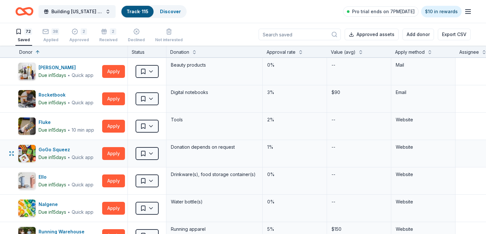
click at [101, 150] on div "GoGo Squeez Due [DATE] ∙ Quick app Apply" at bounding box center [71, 153] width 112 height 27
click at [110, 152] on button "Apply" at bounding box center [113, 153] width 23 height 13
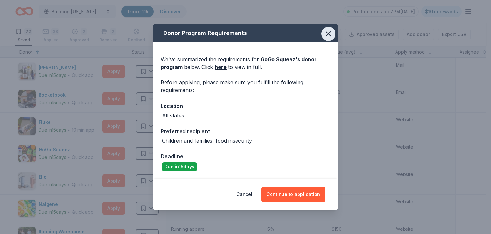
click at [326, 34] on icon "button" at bounding box center [328, 33] width 9 height 9
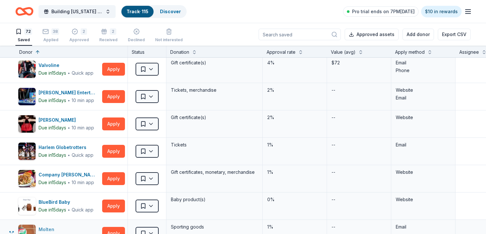
scroll to position [1385, 0]
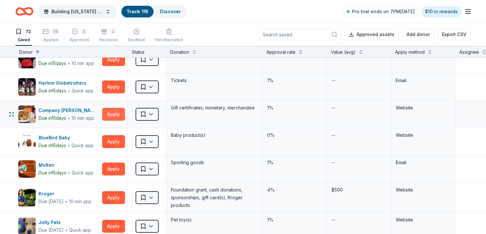
click at [117, 113] on button "Apply" at bounding box center [113, 114] width 23 height 13
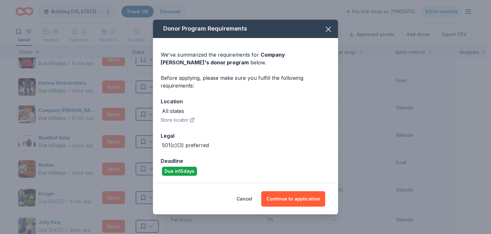
click at [117, 113] on div "Donor Program Requirements We've summarized the requirements for Company [PERSO…" at bounding box center [245, 117] width 491 height 234
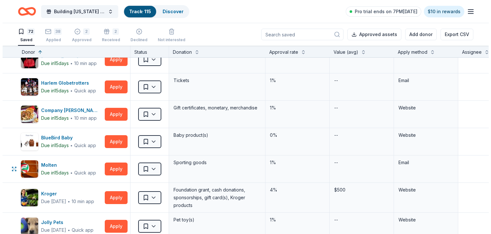
scroll to position [1449, 0]
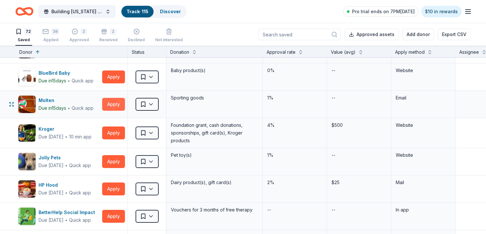
click at [113, 105] on button "Apply" at bounding box center [113, 104] width 23 height 13
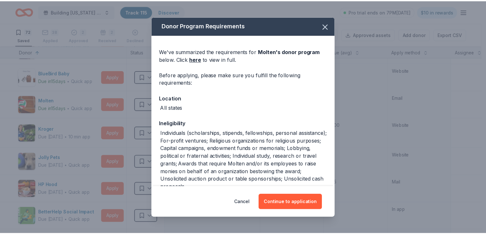
scroll to position [38, 0]
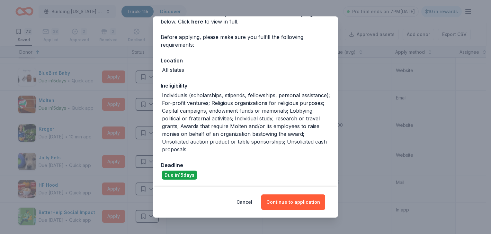
drag, startPoint x: 10, startPoint y: 67, endPoint x: 11, endPoint y: 64, distance: 3.9
click at [11, 64] on div "Donor Program Requirements We've summarized the requirements for Molten 's dono…" at bounding box center [245, 117] width 491 height 234
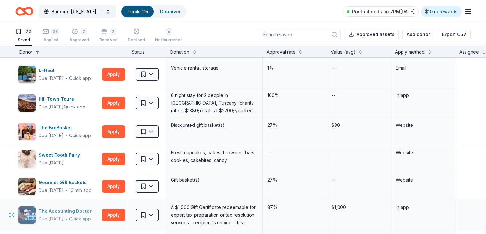
scroll to position [1614, 0]
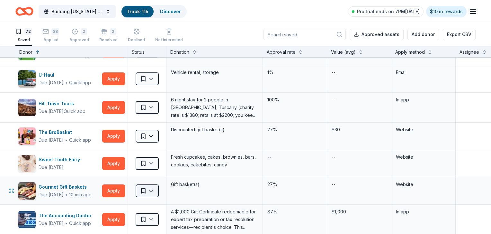
click at [144, 193] on span "Saved" at bounding box center [143, 190] width 6 height 6
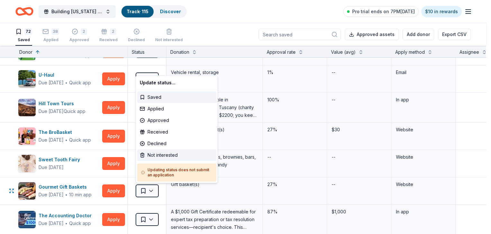
click at [156, 156] on div "Not interested" at bounding box center [176, 155] width 79 height 12
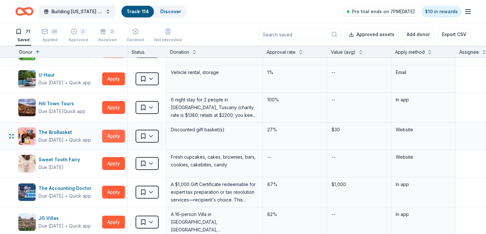
click at [108, 139] on button "Apply" at bounding box center [113, 135] width 23 height 13
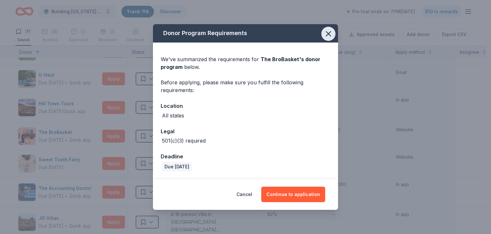
click at [330, 32] on icon "button" at bounding box center [328, 33] width 9 height 9
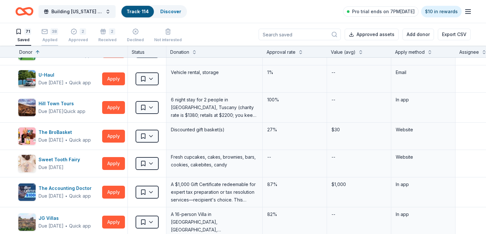
click at [54, 31] on div "38" at bounding box center [54, 28] width 8 height 6
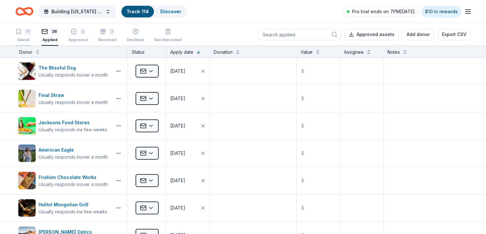
click at [21, 32] on icon "button" at bounding box center [19, 31] width 4 height 5
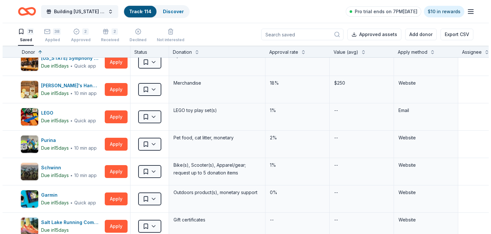
scroll to position [386, 0]
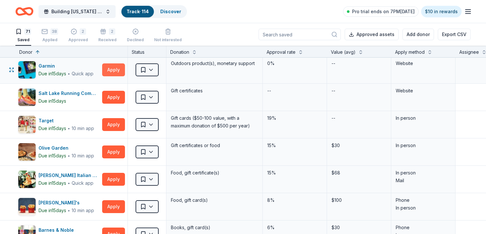
click at [111, 69] on button "Apply" at bounding box center [113, 69] width 23 height 13
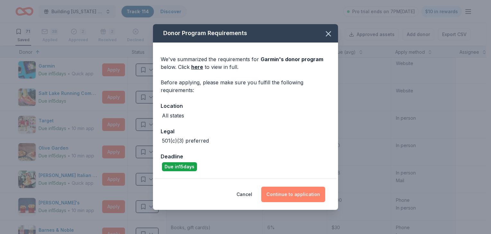
click at [296, 190] on button "Continue to application" at bounding box center [293, 193] width 64 height 15
